Goal: Task Accomplishment & Management: Manage account settings

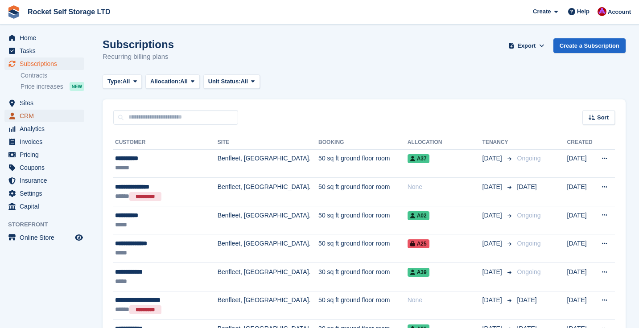
click at [28, 116] on span "CRM" at bounding box center [46, 116] width 53 height 12
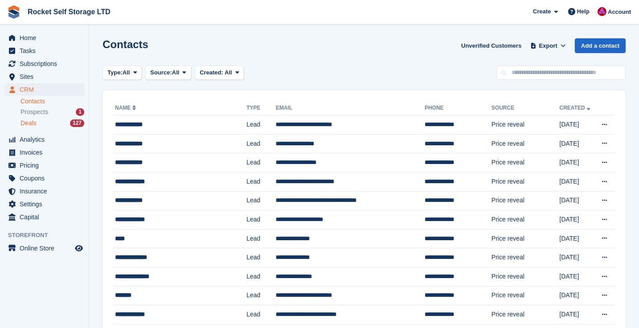
click at [28, 119] on span "Deals" at bounding box center [29, 123] width 16 height 8
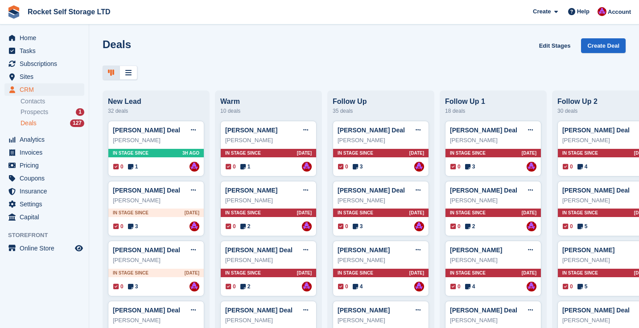
click at [151, 198] on div "[PERSON_NAME]" at bounding box center [156, 200] width 86 height 9
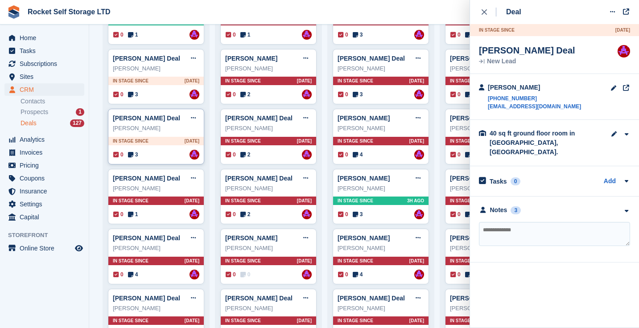
scroll to position [134, 0]
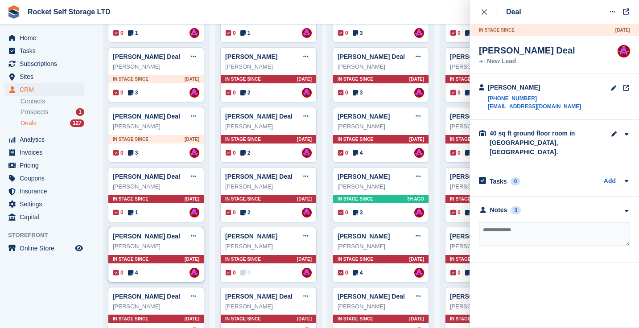
click at [155, 251] on div "[PERSON_NAME]" at bounding box center [156, 246] width 86 height 9
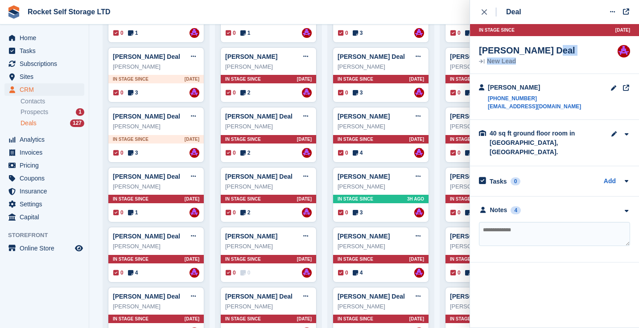
drag, startPoint x: 478, startPoint y: 53, endPoint x: 574, endPoint y: 62, distance: 96.2
click at [574, 62] on div "[PERSON_NAME] Deal New Lead Assigned to [PERSON_NAME]" at bounding box center [554, 55] width 169 height 38
click at [38, 165] on span "Pricing" at bounding box center [46, 165] width 53 height 12
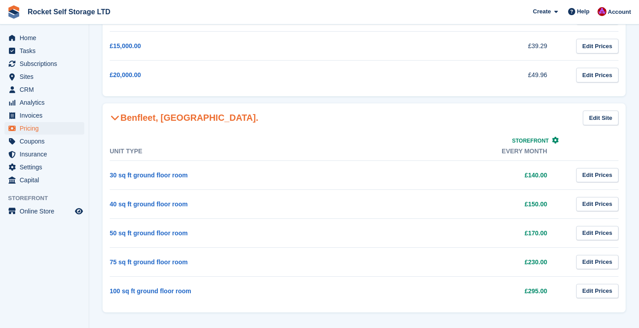
scroll to position [191, 0]
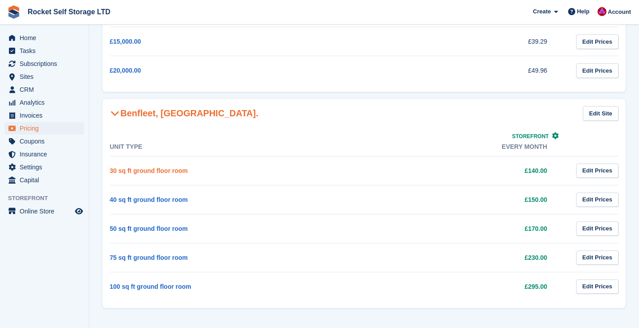
click at [166, 173] on link "30 sq ft ground floor room" at bounding box center [149, 170] width 78 height 7
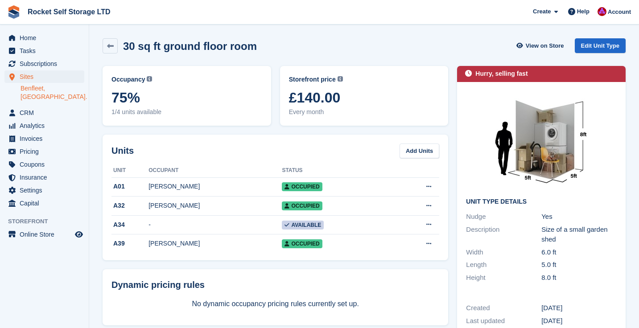
click at [419, 28] on section "30 sq ft ground floor room View on Store Edit Unit Type Occupancy Current perce…" at bounding box center [364, 310] width 550 height 620
drag, startPoint x: 93, startPoint y: 94, endPoint x: 98, endPoint y: 94, distance: 4.9
click at [93, 94] on section "30 sq ft ground floor room View on Store Edit Unit Type Occupancy Current perce…" at bounding box center [364, 310] width 550 height 620
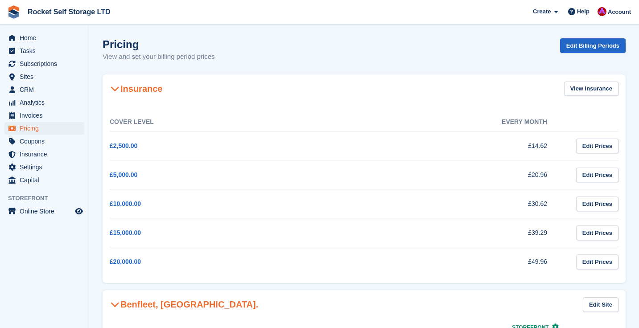
scroll to position [191, 0]
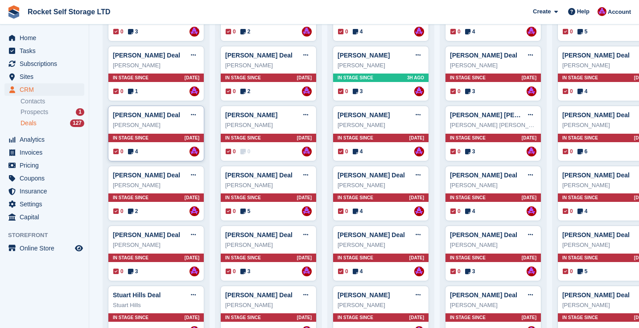
scroll to position [258, 0]
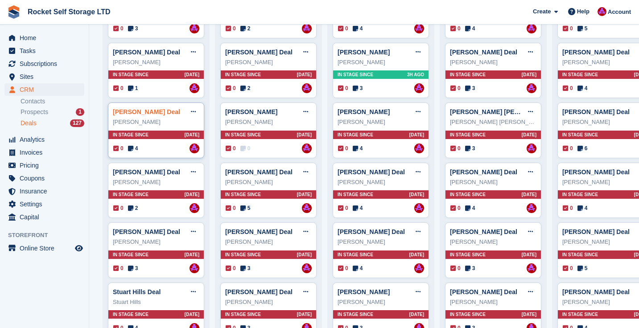
click at [169, 115] on link "[PERSON_NAME] Deal" at bounding box center [146, 111] width 67 height 7
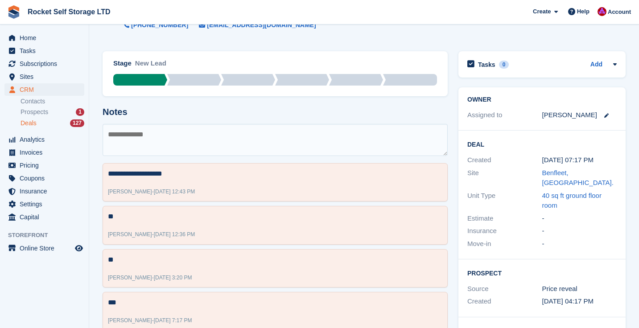
scroll to position [44, 0]
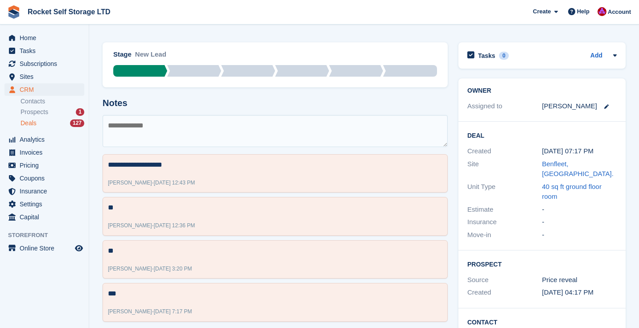
click at [112, 125] on textarea at bounding box center [275, 131] width 345 height 32
click at [299, 127] on textarea "**********" at bounding box center [275, 131] width 345 height 32
click at [271, 127] on textarea "**********" at bounding box center [275, 131] width 345 height 32
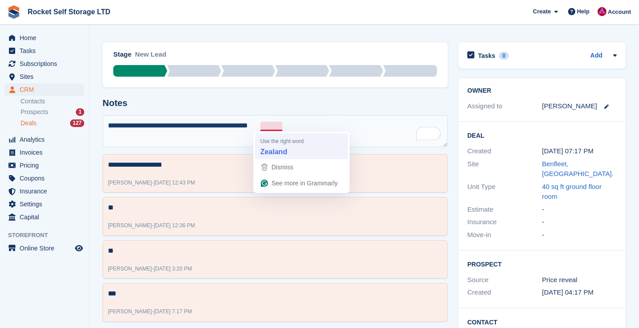
type textarea "**********"
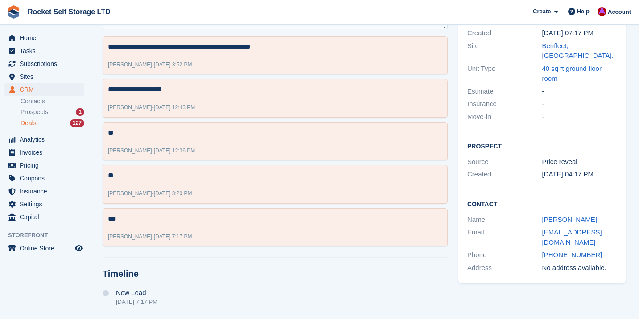
scroll to position [163, 0]
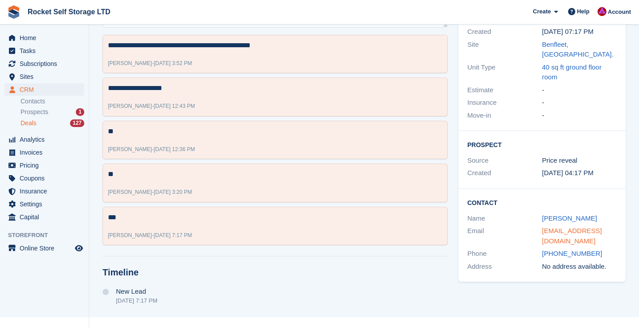
click at [565, 227] on link "[EMAIL_ADDRESS][DOMAIN_NAME]" at bounding box center [572, 236] width 60 height 18
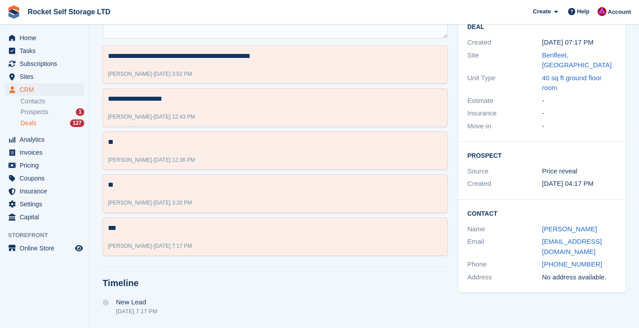
scroll to position [0, 0]
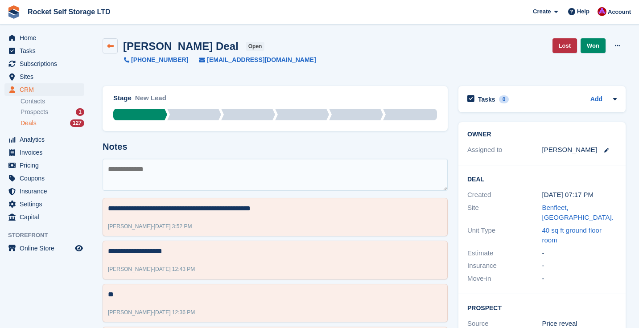
click at [111, 46] on icon at bounding box center [110, 46] width 7 height 7
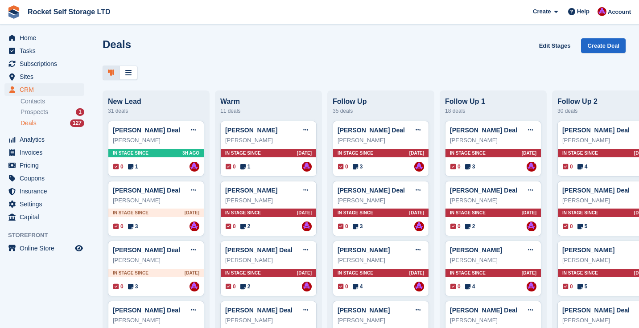
drag, startPoint x: 160, startPoint y: 214, endPoint x: 226, endPoint y: 3, distance: 220.9
click at [39, 46] on span "Tasks" at bounding box center [46, 51] width 53 height 12
